Goal: Navigation & Orientation: Find specific page/section

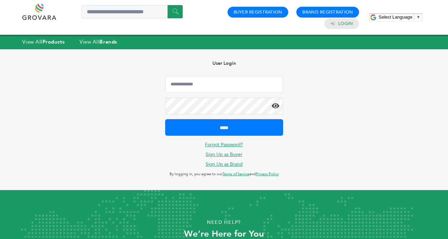
type input "**********"
click at [224, 127] on input "*****" at bounding box center [224, 127] width 118 height 17
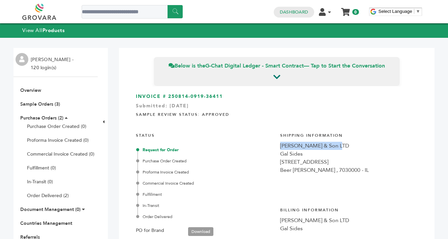
drag, startPoint x: 338, startPoint y: 145, endPoint x: 278, endPoint y: 144, distance: 59.7
click at [280, 144] on div "[PERSON_NAME] & Son LTD" at bounding box center [349, 146] width 138 height 8
copy div "[PERSON_NAME] & Son LTD"
click at [373, 158] on div "3 Hayotzer st" at bounding box center [349, 162] width 138 height 8
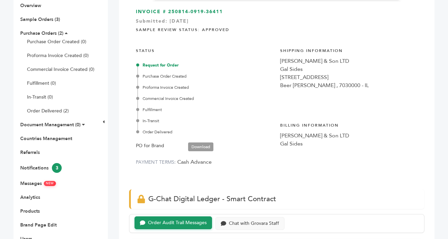
scroll to position [86, 0]
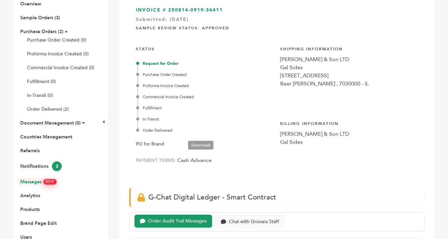
click at [34, 181] on link "Messages NEW" at bounding box center [38, 181] width 36 height 6
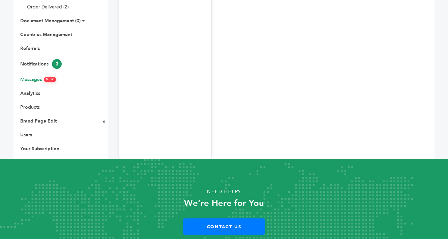
scroll to position [187, 0]
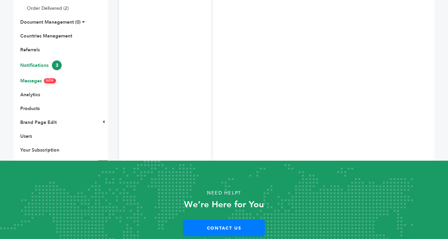
click at [34, 65] on link "Notifications 3" at bounding box center [40, 65] width 41 height 6
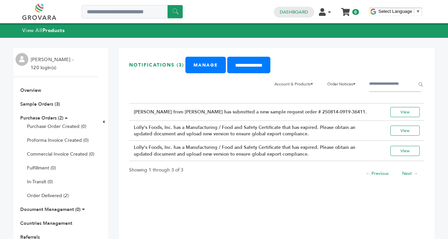
click at [45, 11] on link at bounding box center [46, 12] width 49 height 16
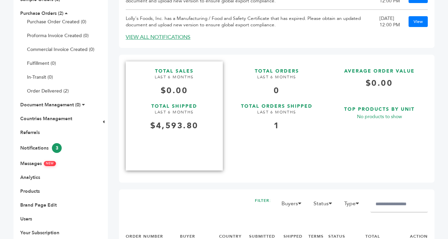
scroll to position [105, 0]
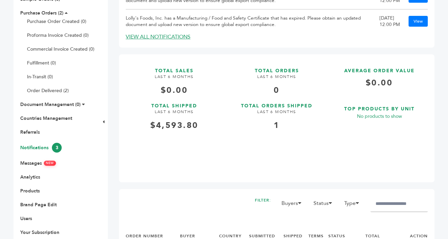
click at [33, 147] on link "Notifications 3" at bounding box center [40, 147] width 41 height 6
